Goal: Navigation & Orientation: Find specific page/section

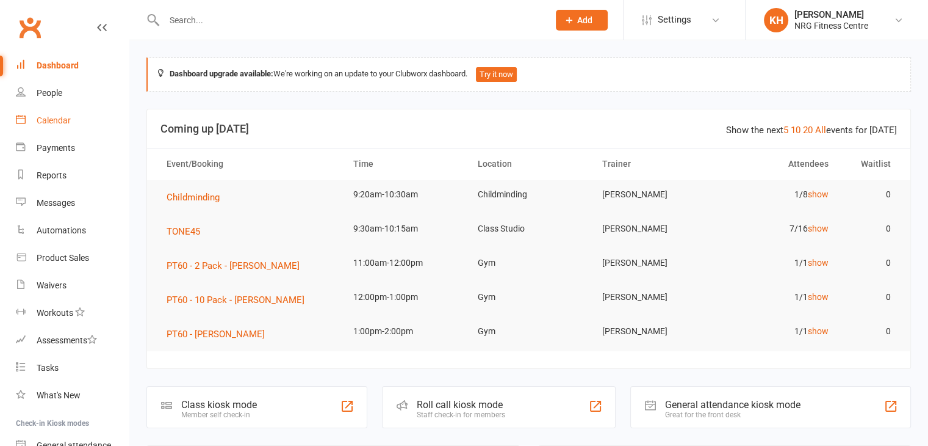
click at [48, 121] on div "Calendar" at bounding box center [54, 120] width 34 height 10
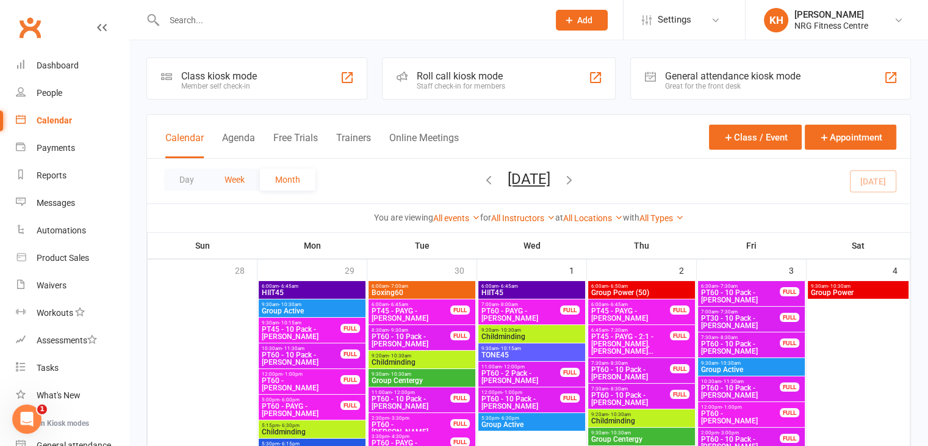
click at [225, 173] on button "Week" at bounding box center [234, 179] width 51 height 22
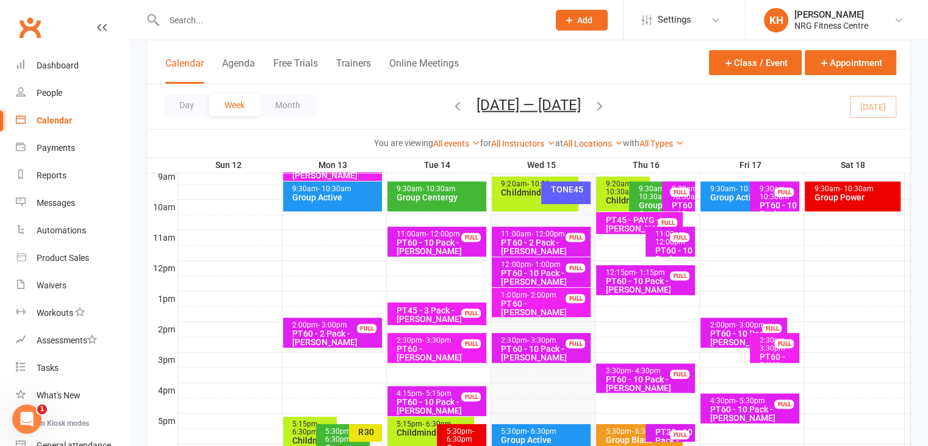
scroll to position [381, 0]
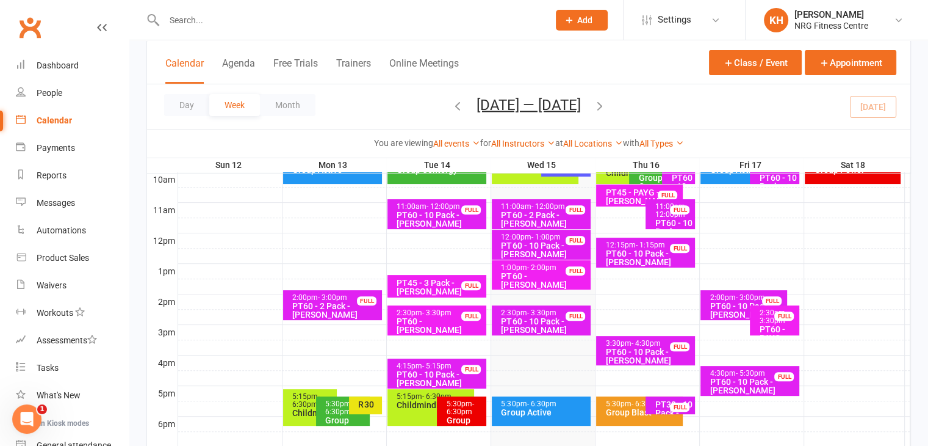
click at [526, 319] on div "PT60 - 10 Pack - [PERSON_NAME]" at bounding box center [544, 325] width 88 height 17
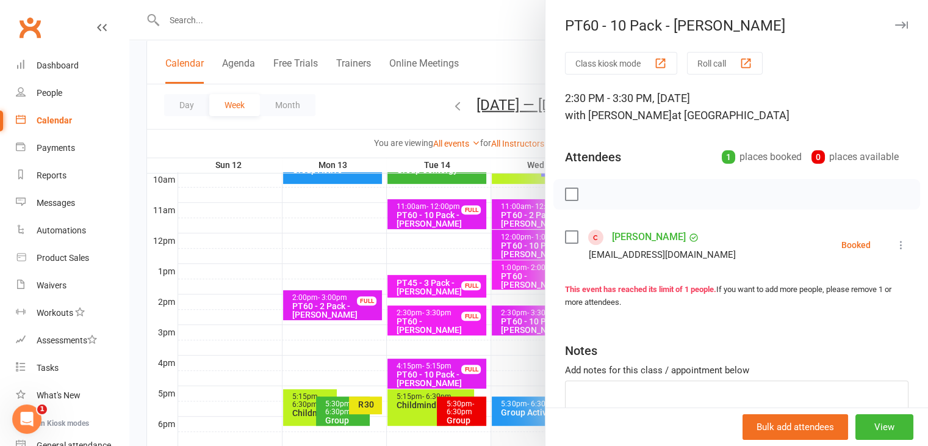
click at [895, 25] on icon "button" at bounding box center [901, 24] width 13 height 7
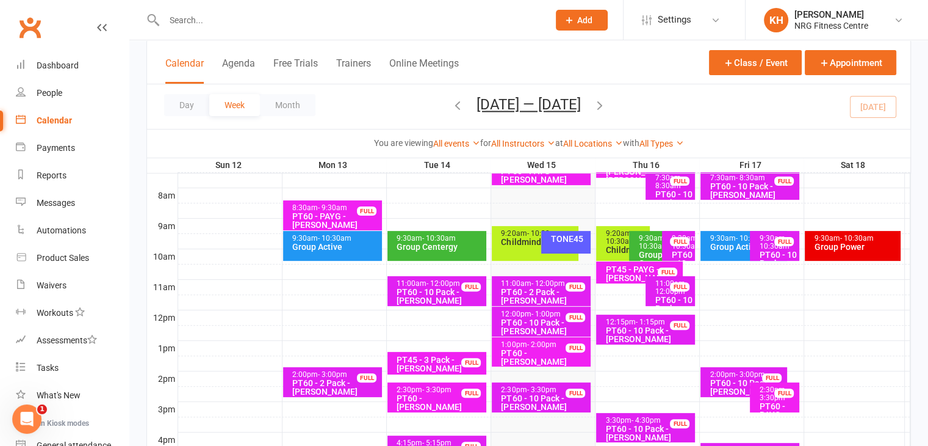
scroll to position [301, 0]
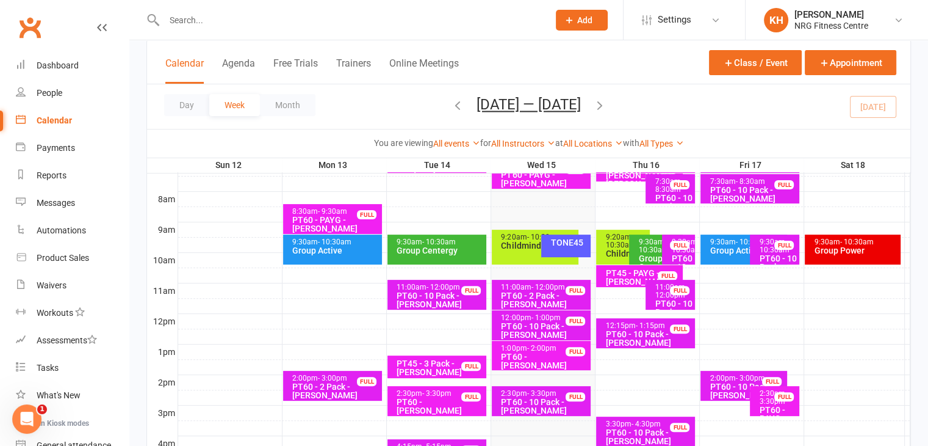
click at [566, 238] on div "TONE45" at bounding box center [569, 242] width 38 height 9
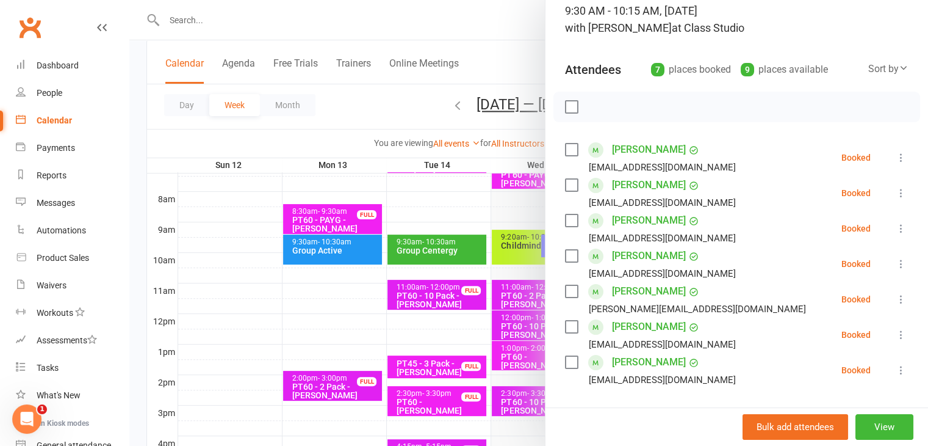
scroll to position [0, 0]
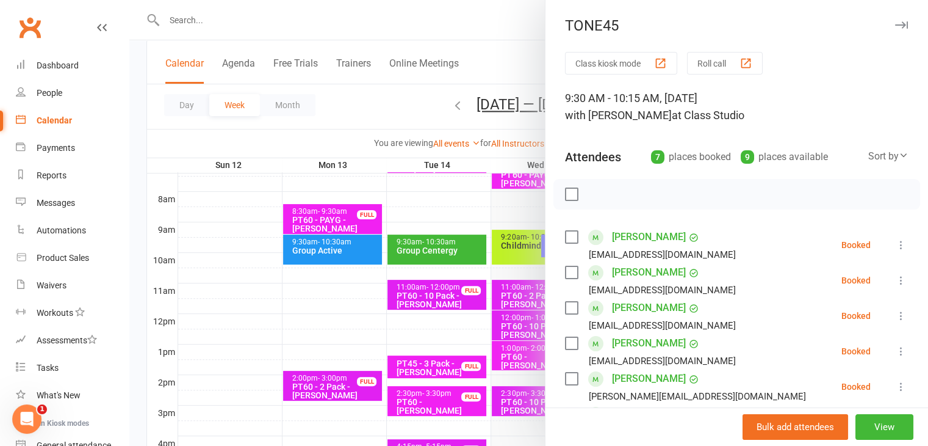
click at [895, 23] on icon "button" at bounding box center [901, 24] width 13 height 7
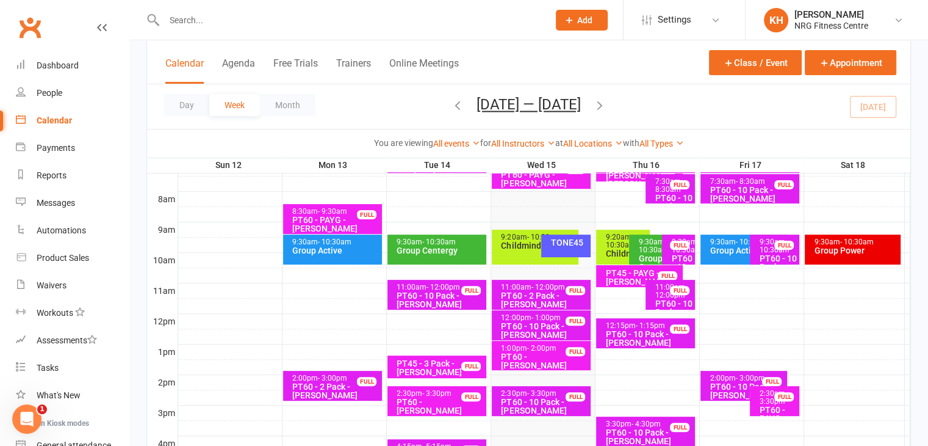
click at [505, 250] on div "9:20am - 10:30am Childminding" at bounding box center [535, 246] width 87 height 35
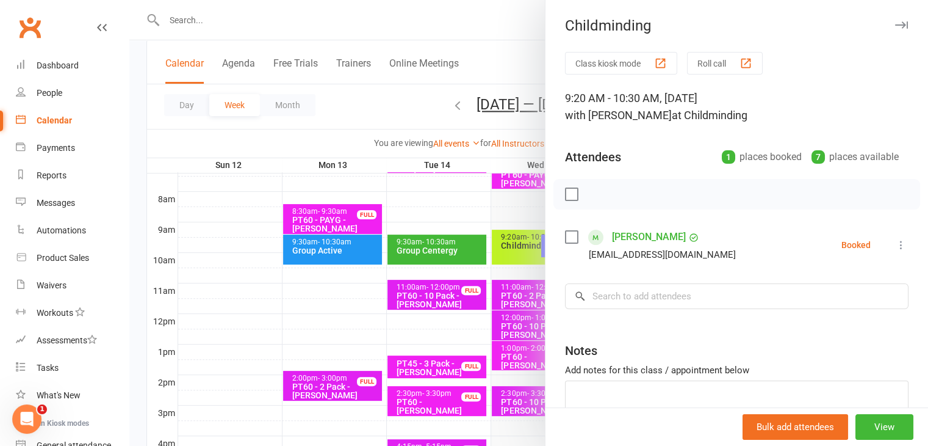
click at [895, 28] on icon "button" at bounding box center [901, 24] width 13 height 7
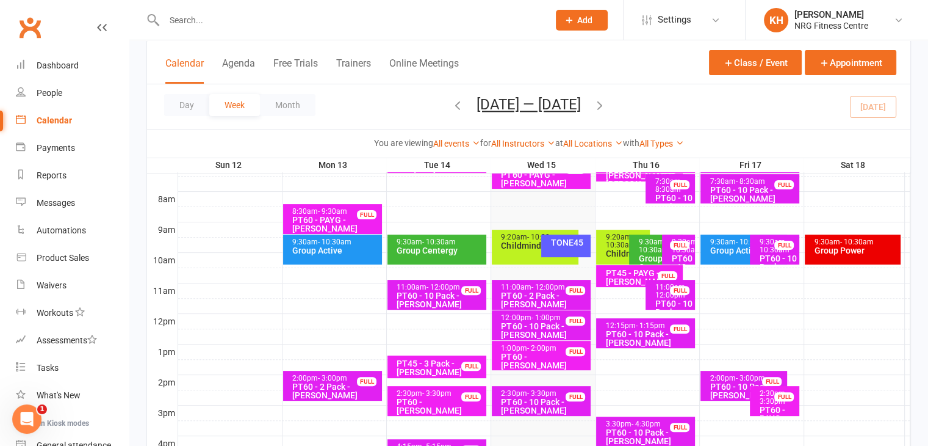
click at [551, 240] on div "TONE45" at bounding box center [569, 242] width 38 height 9
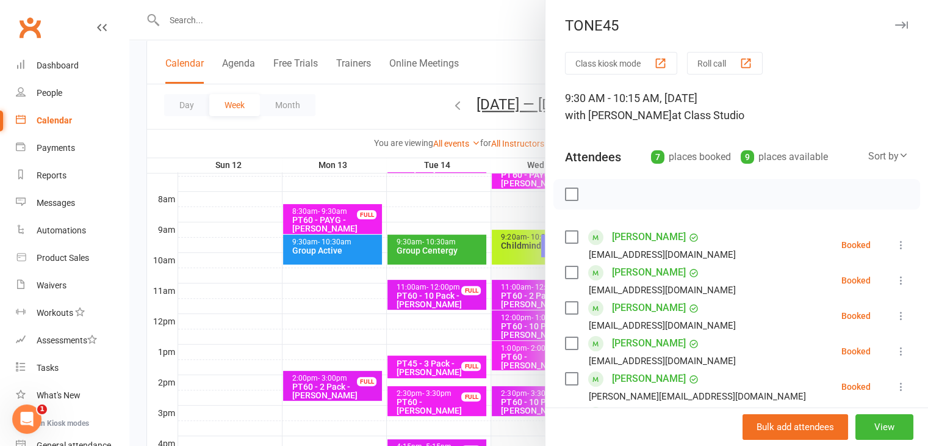
click at [895, 26] on icon "button" at bounding box center [901, 24] width 13 height 7
